Goal: Navigation & Orientation: Find specific page/section

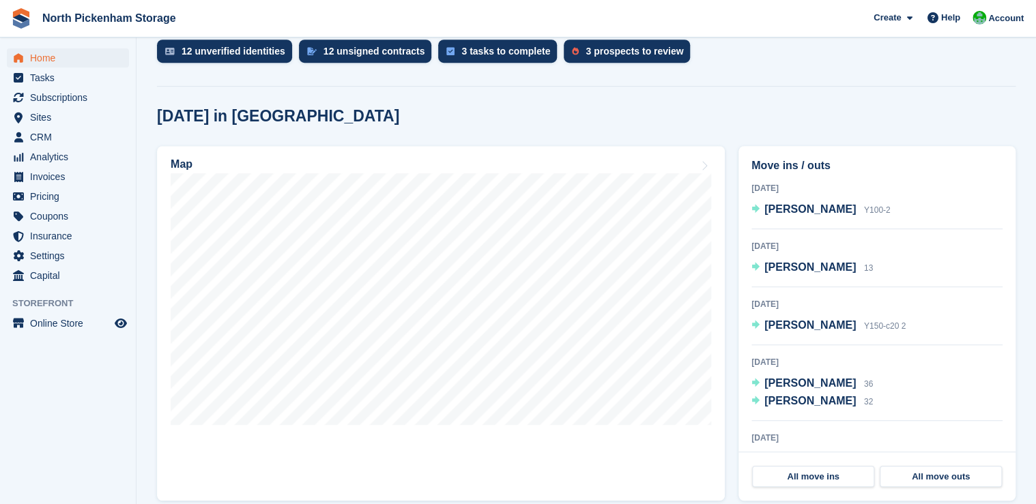
scroll to position [453, 0]
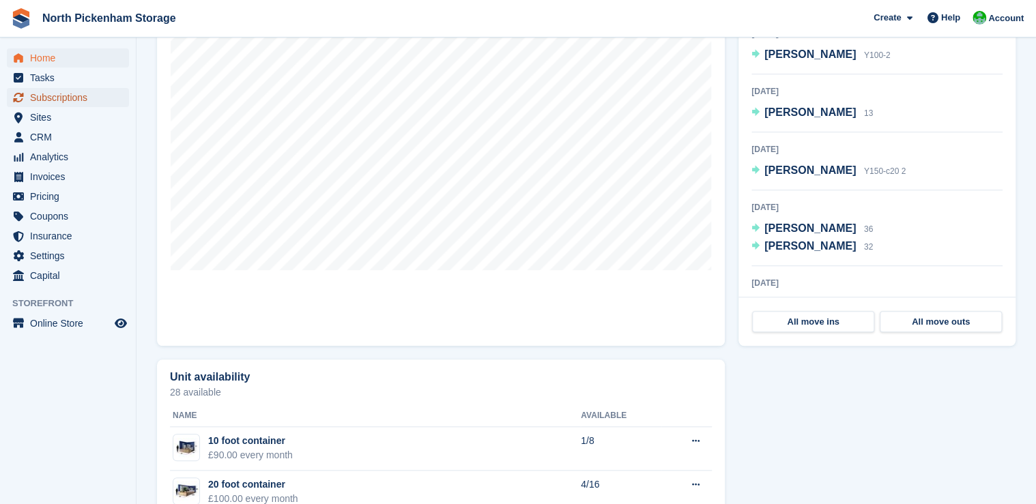
click at [68, 96] on span "Subscriptions" at bounding box center [71, 97] width 82 height 19
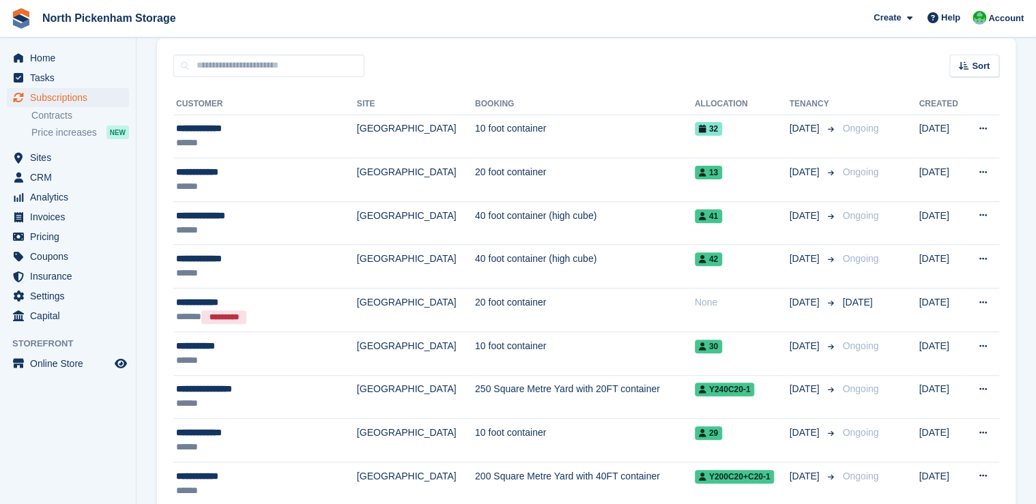
scroll to position [139, 0]
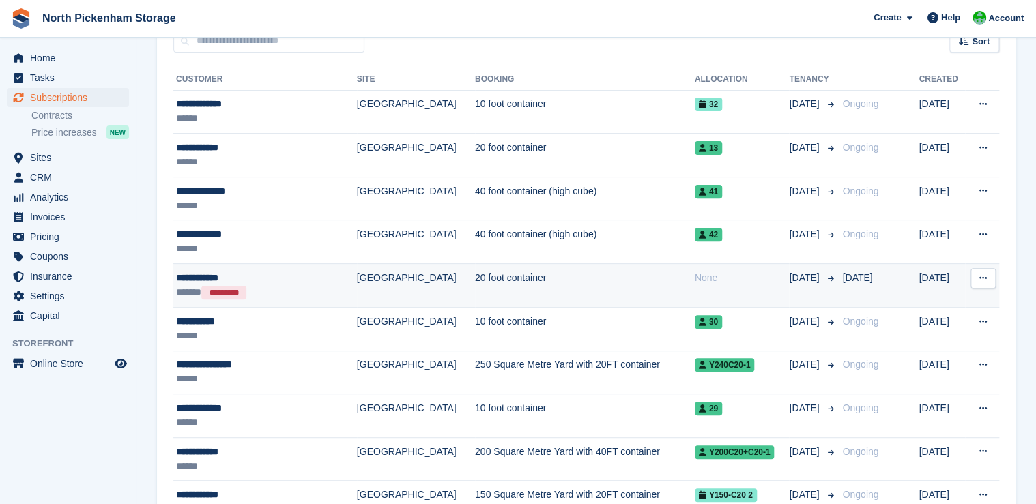
click at [979, 279] on icon at bounding box center [983, 278] width 8 height 9
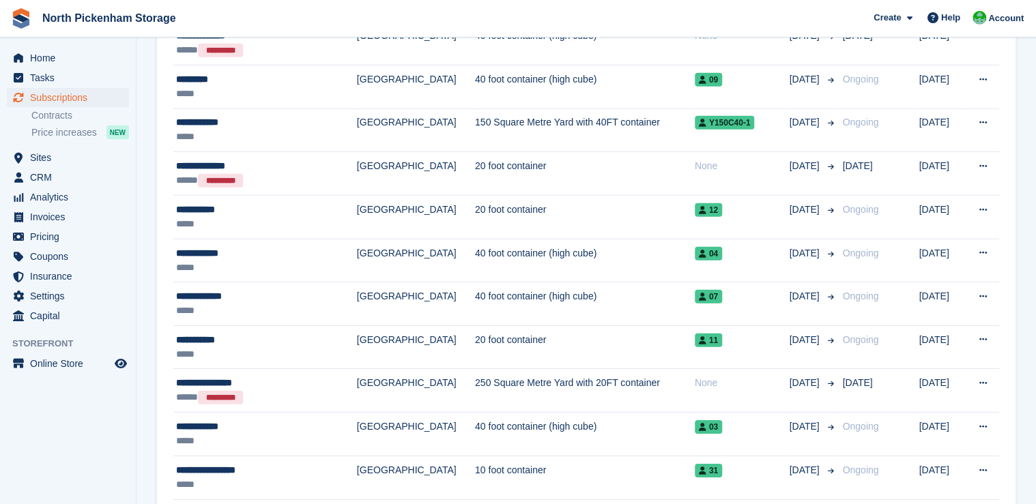
scroll to position [1957, 0]
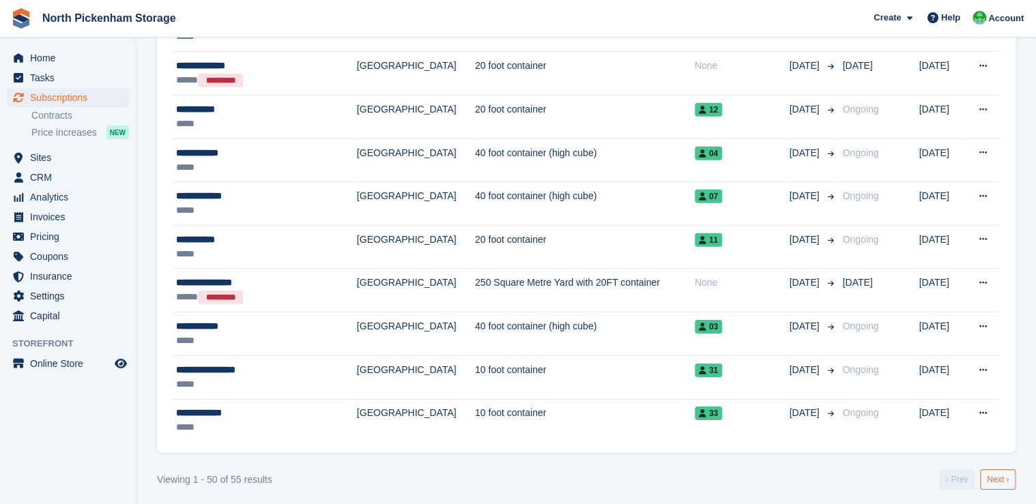
click at [994, 477] on link "Next ›" at bounding box center [997, 480] width 35 height 20
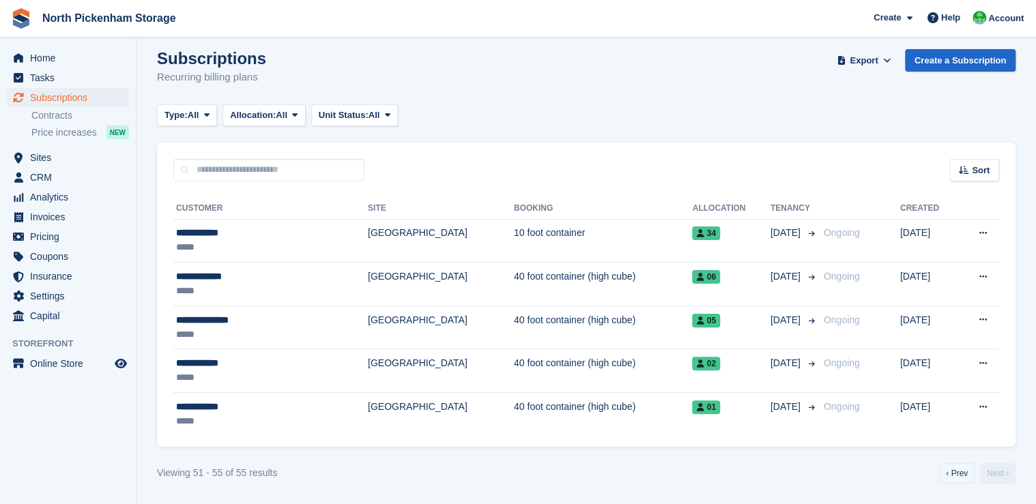
scroll to position [8, 0]
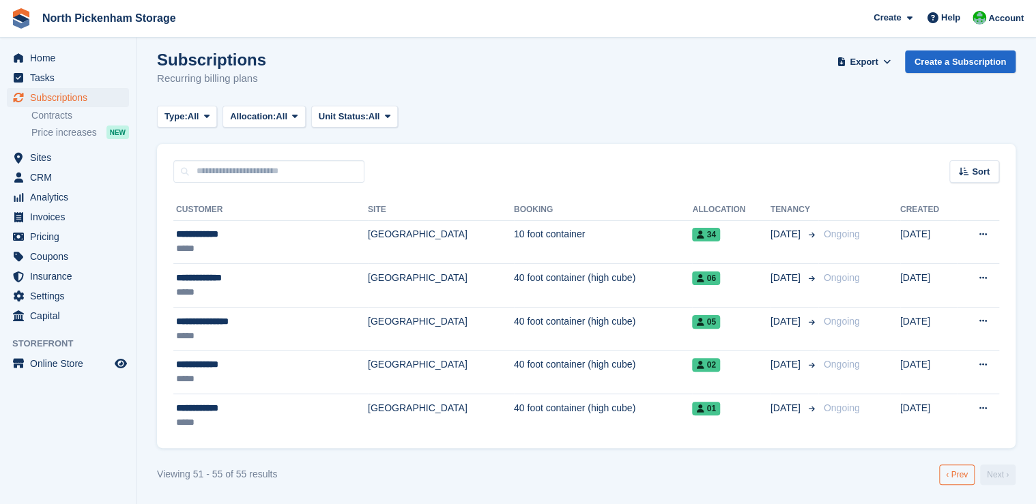
click at [953, 477] on link "‹ Prev" at bounding box center [956, 475] width 35 height 20
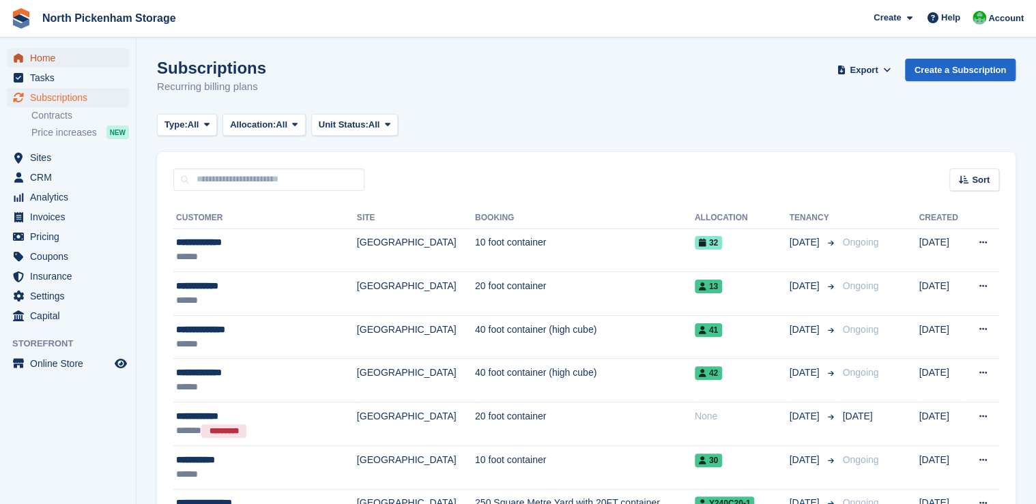
click at [42, 57] on span "Home" at bounding box center [71, 57] width 82 height 19
